Goal: Use online tool/utility: Utilize a website feature to perform a specific function

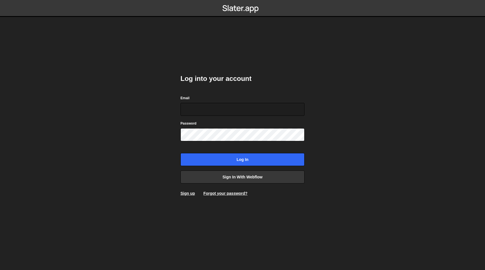
click at [242, 0] on com-1password-button at bounding box center [242, 0] width 0 height 0
type input "[EMAIL_ADDRESS][DOMAIN_NAME]"
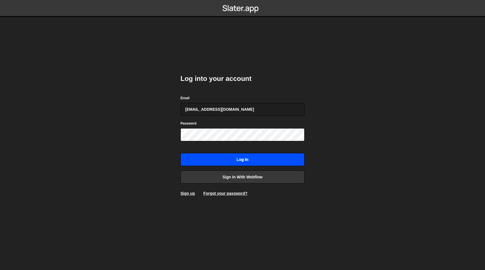
click at [237, 163] on input "Log in" at bounding box center [242, 159] width 124 height 13
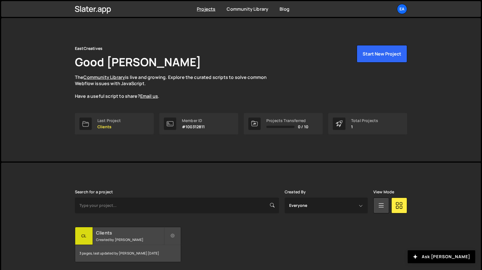
click at [133, 238] on small "Created by Nick Elfvering" at bounding box center [130, 239] width 68 height 5
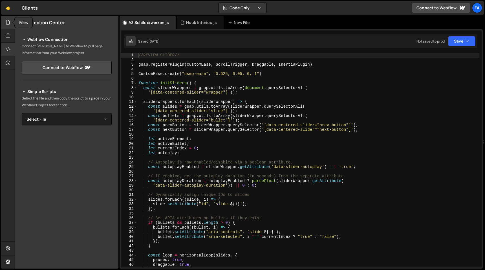
click at [8, 20] on icon at bounding box center [8, 22] width 5 height 6
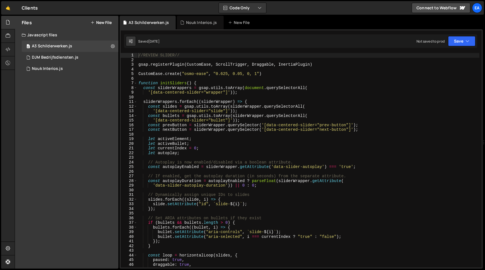
click at [102, 23] on button "New File" at bounding box center [100, 22] width 21 height 5
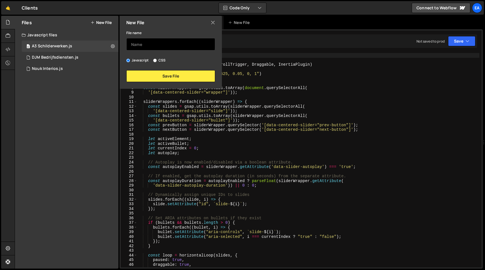
click at [159, 44] on input "text" at bounding box center [170, 44] width 89 height 12
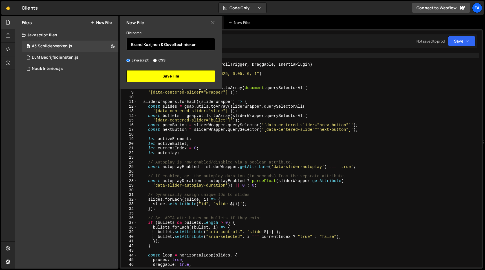
type input "Brand Kozijnen & Geveltechnieken"
click at [177, 76] on button "Save File" at bounding box center [170, 76] width 89 height 12
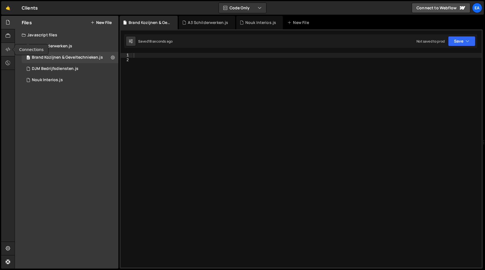
click at [6, 46] on icon at bounding box center [8, 49] width 5 height 6
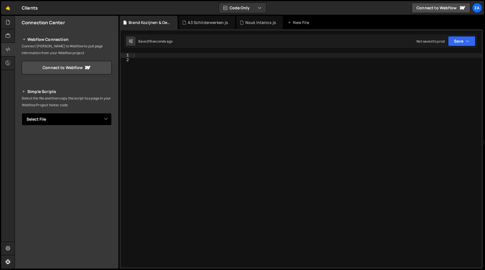
click at [84, 117] on select "Select File A3 Schilderwerken.js DJM Bedrijfsdiensten.js Nouk Interios.js Brand…" at bounding box center [67, 119] width 90 height 12
select select "44648"
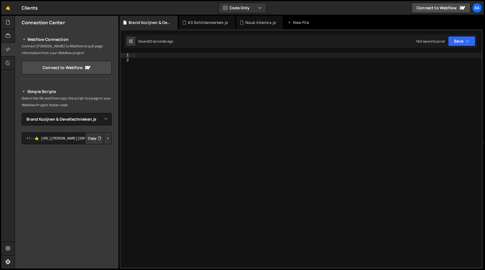
click at [104, 136] on button "Button group with nested dropdown" at bounding box center [108, 138] width 8 height 12
click at [101, 149] on link "Copy Staging js" at bounding box center [88, 149] width 47 height 8
click at [86, 134] on button "Copy" at bounding box center [94, 138] width 19 height 12
click at [169, 76] on div at bounding box center [306, 165] width 349 height 224
click at [6, 51] on icon at bounding box center [8, 49] width 5 height 6
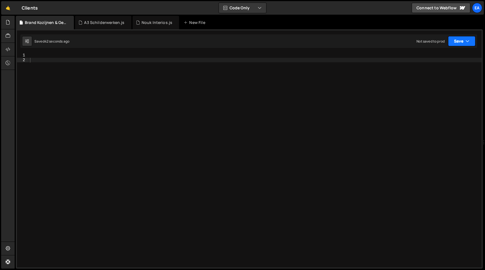
click at [472, 41] on button "Save" at bounding box center [461, 41] width 27 height 10
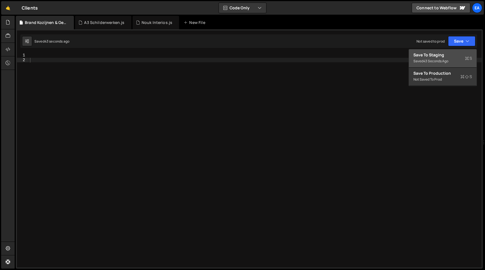
click at [462, 60] on div "Saved 43 seconds ago" at bounding box center [442, 61] width 59 height 7
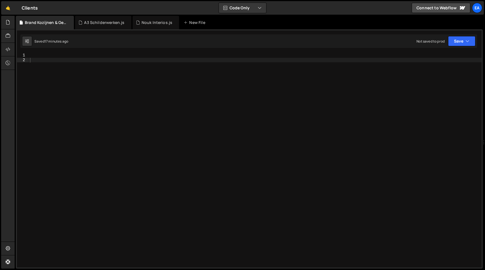
click at [115, 55] on div at bounding box center [255, 165] width 452 height 224
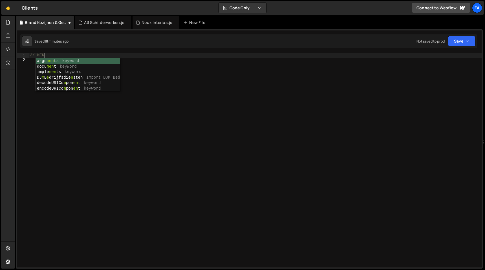
scroll to position [0, 1]
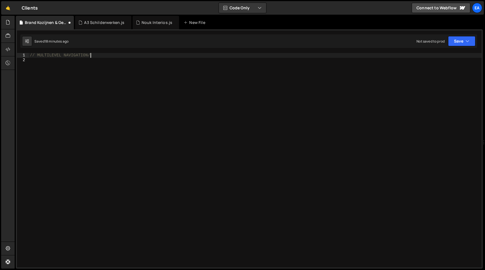
type textarea "// MULTILEVEL NAVIGATION//"
paste textarea "});"
type textarea "});"
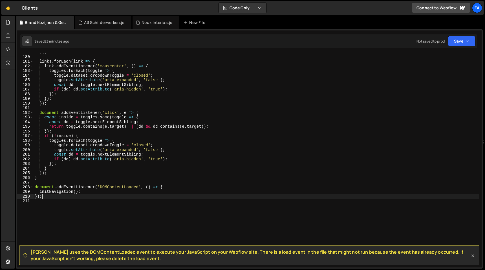
scroll to position [871, 0]
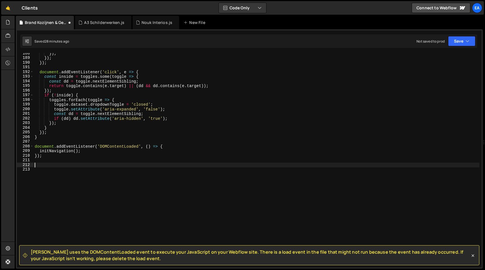
type textarea "?"
type textarea "// MARQUEE WITH SCROLL DIRECTION//"
paste textarea "});"
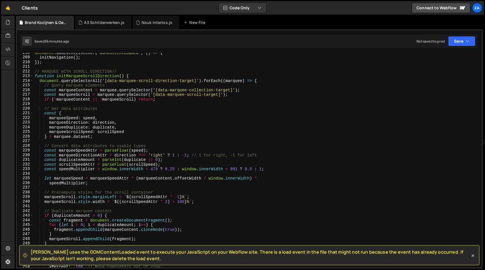
scroll to position [887, 0]
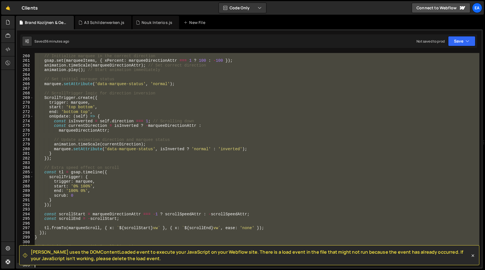
drag, startPoint x: 34, startPoint y: 148, endPoint x: 239, endPoint y: 270, distance: 238.0
click at [239, 270] on div "Hold on a sec... Are you certain you wish to leave this page? Any changes you'v…" at bounding box center [242, 135] width 485 height 270
type textarea "});"
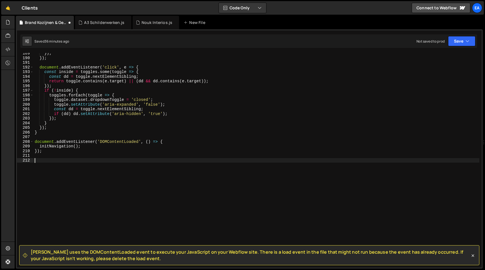
type textarea "});"
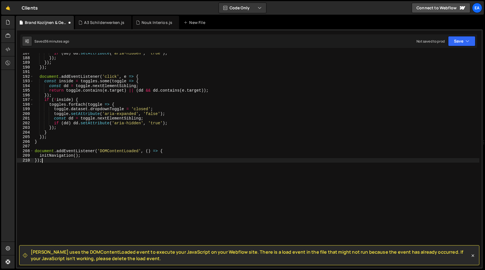
scroll to position [867, 0]
